Goal: Information Seeking & Learning: Learn about a topic

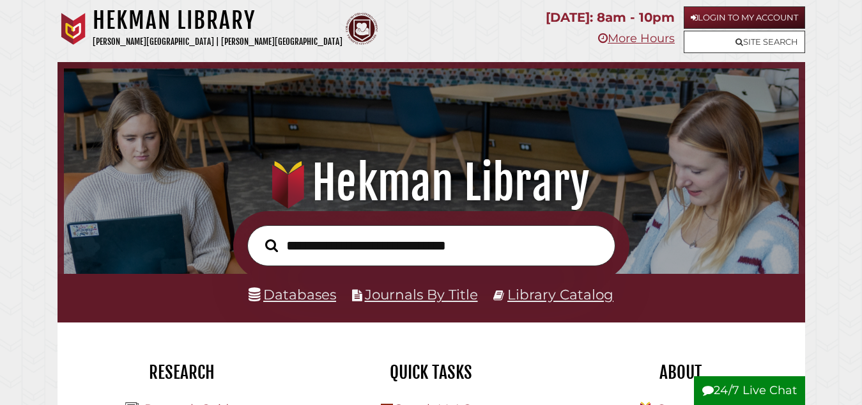
scroll to position [243, 729]
click at [318, 300] on link "Databases" at bounding box center [293, 294] width 88 height 17
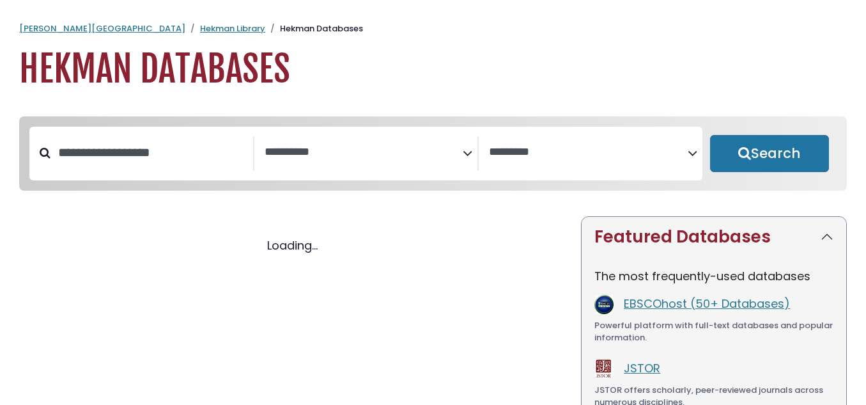
select select "Database Subject Filter"
select select "Database Vendors Filter"
select select "Database Subject Filter"
select select "Database Vendors Filter"
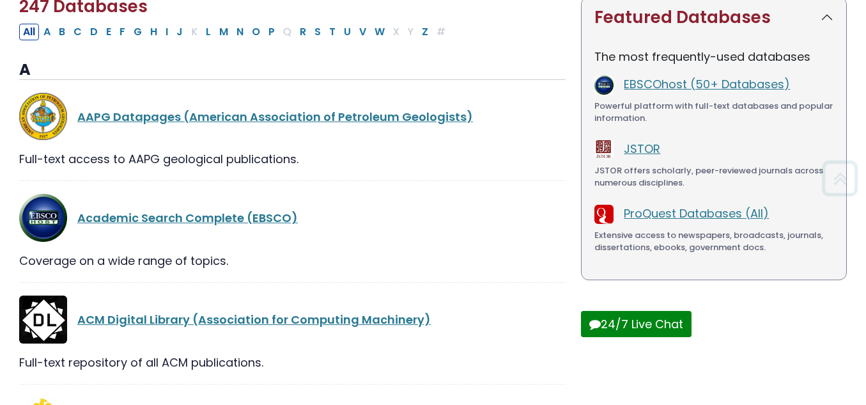
scroll to position [228, 0]
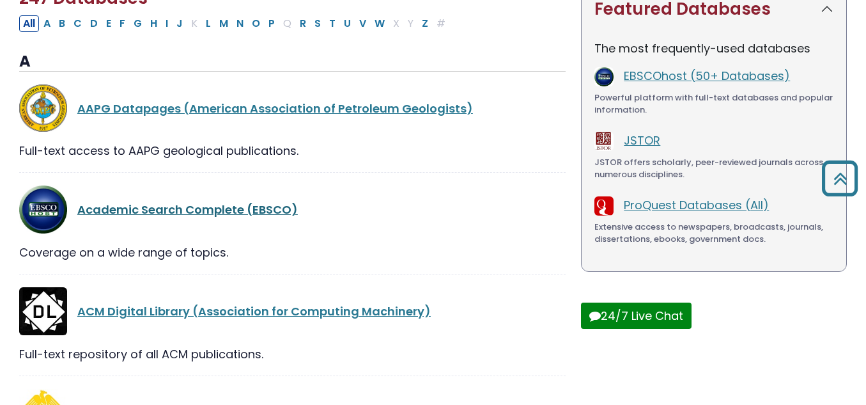
click at [206, 212] on link "Academic Search Complete (EBSCO)" at bounding box center [187, 209] width 221 height 16
